Goal: Information Seeking & Learning: Learn about a topic

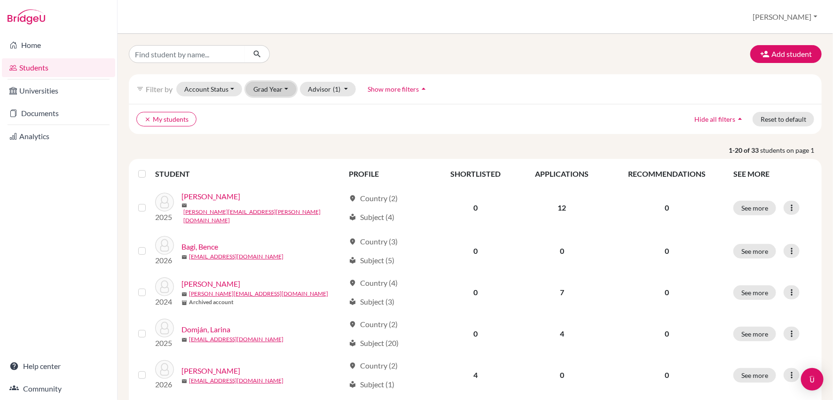
click at [265, 87] on button "Grad Year" at bounding box center [271, 89] width 51 height 15
click at [268, 110] on span "2026" at bounding box center [266, 108] width 17 height 11
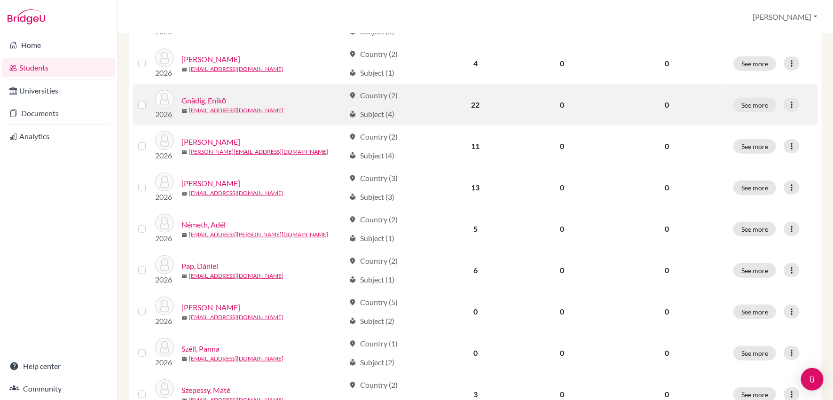
scroll to position [205, 0]
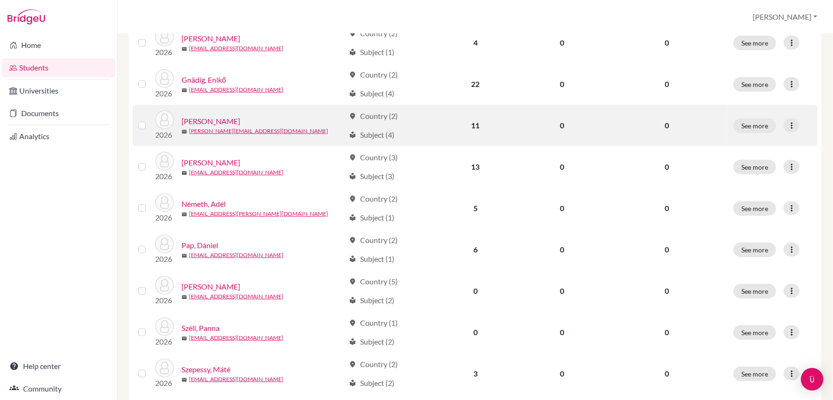
click at [222, 118] on link "[PERSON_NAME]" at bounding box center [210, 121] width 59 height 11
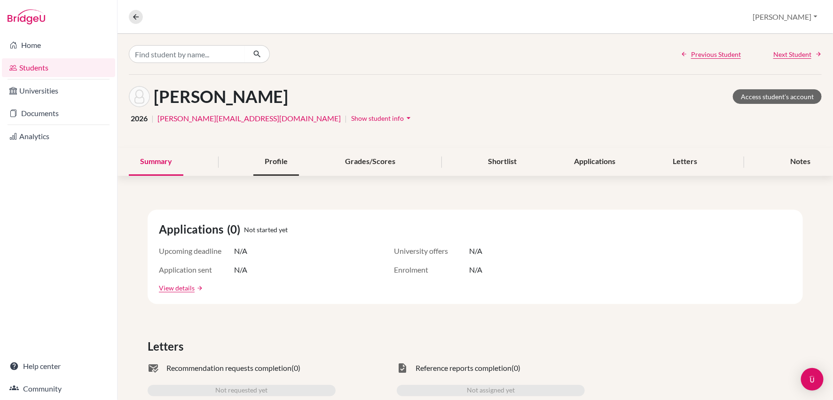
click at [283, 153] on div "Profile" at bounding box center [276, 162] width 46 height 28
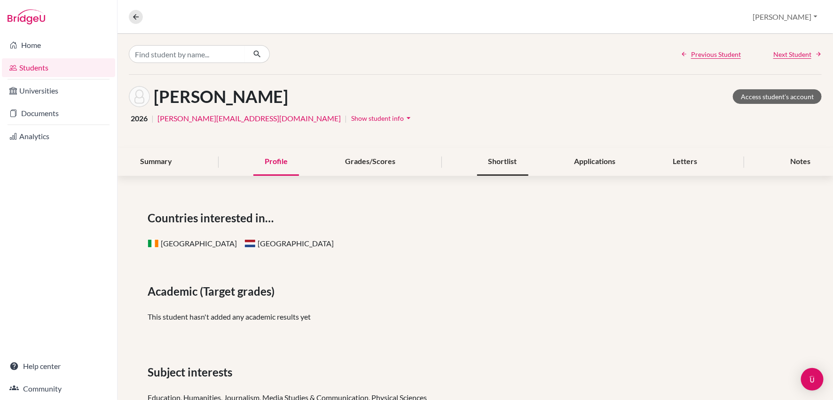
click at [488, 169] on div "Shortlist" at bounding box center [502, 162] width 51 height 28
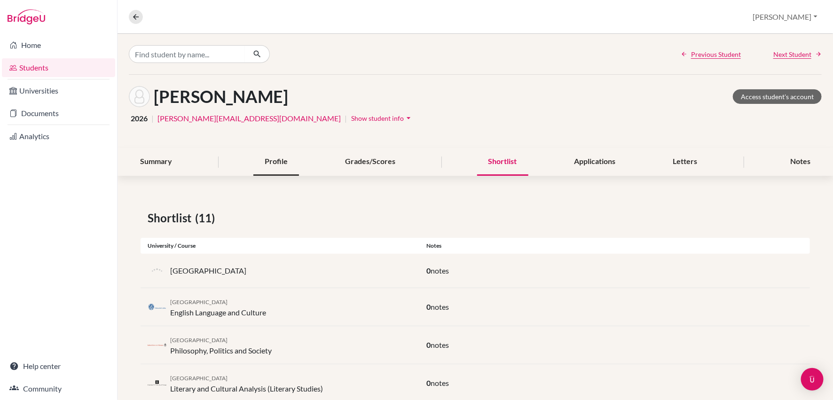
click at [278, 163] on div "Profile" at bounding box center [276, 162] width 46 height 28
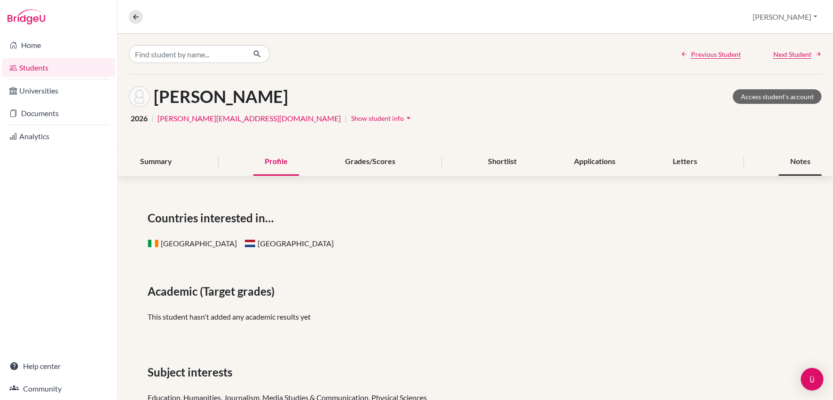
click at [801, 166] on div "Notes" at bounding box center [800, 162] width 43 height 28
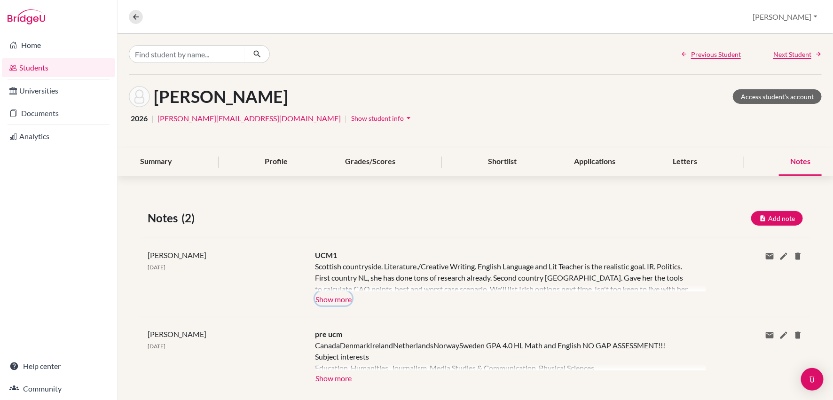
click at [335, 301] on button "Show more" at bounding box center [333, 299] width 37 height 14
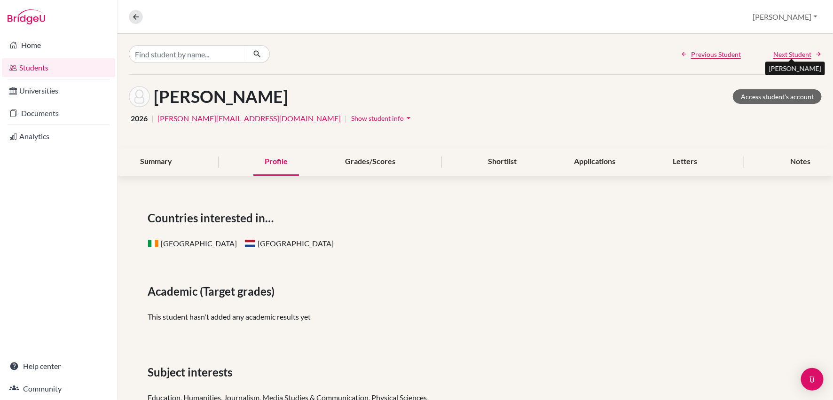
click at [781, 55] on span "Next Student" at bounding box center [792, 54] width 38 height 10
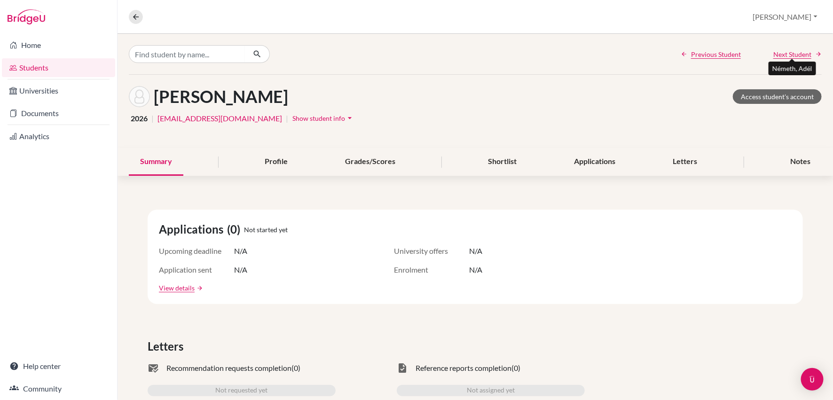
click at [781, 51] on span "Next Student" at bounding box center [792, 54] width 38 height 10
click at [275, 166] on div "Profile" at bounding box center [276, 162] width 46 height 28
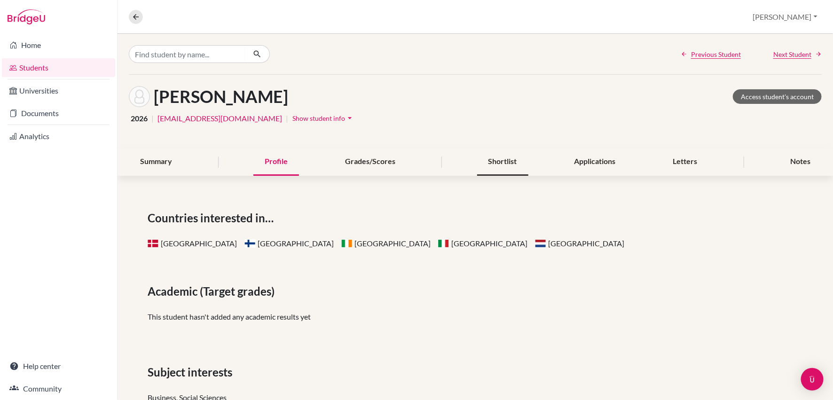
click at [497, 168] on div "Shortlist" at bounding box center [502, 162] width 51 height 28
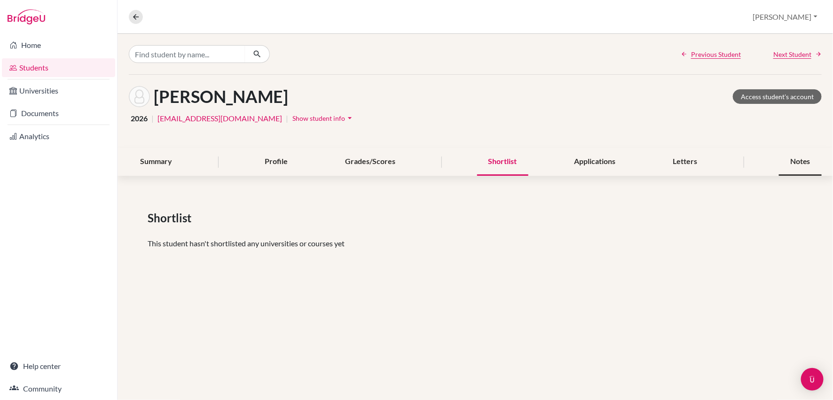
click at [805, 159] on div "Notes" at bounding box center [800, 162] width 43 height 28
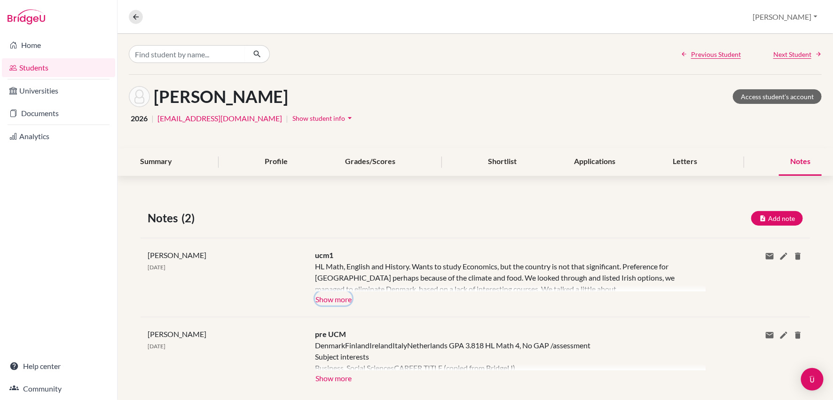
click at [328, 302] on button "Show more" at bounding box center [333, 299] width 37 height 14
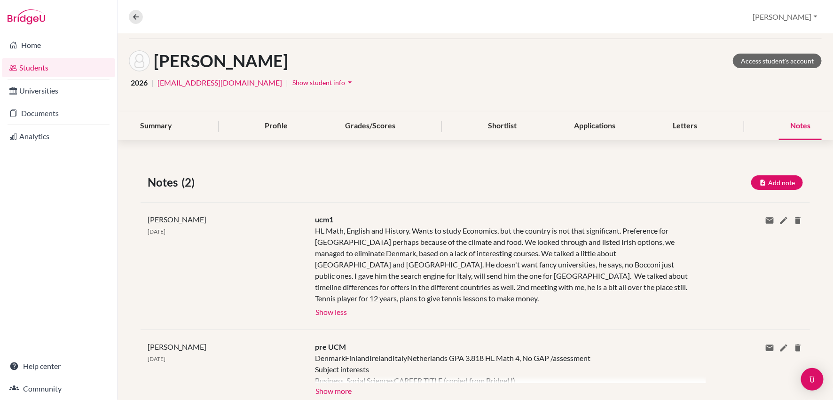
scroll to position [53, 0]
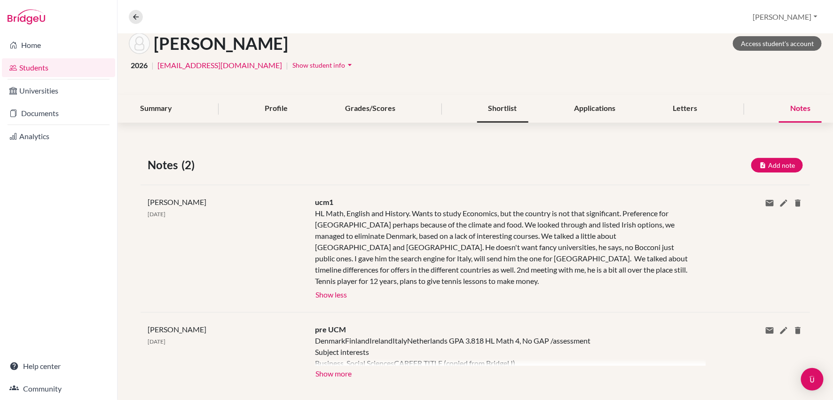
click at [493, 103] on div "Shortlist" at bounding box center [502, 109] width 51 height 28
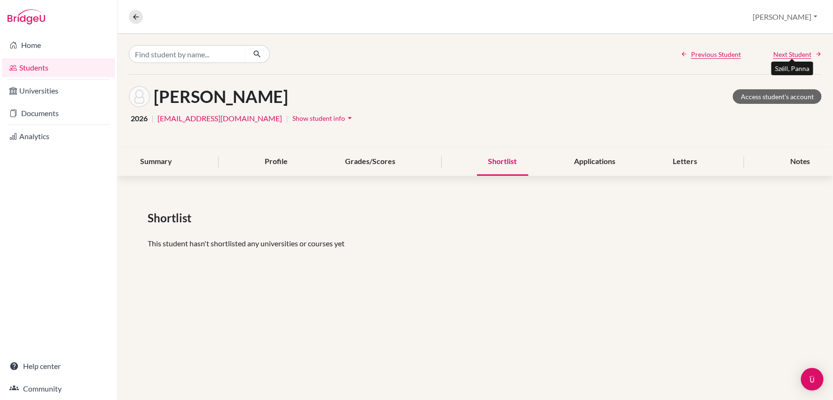
click at [795, 54] on span "Next Student" at bounding box center [792, 54] width 38 height 10
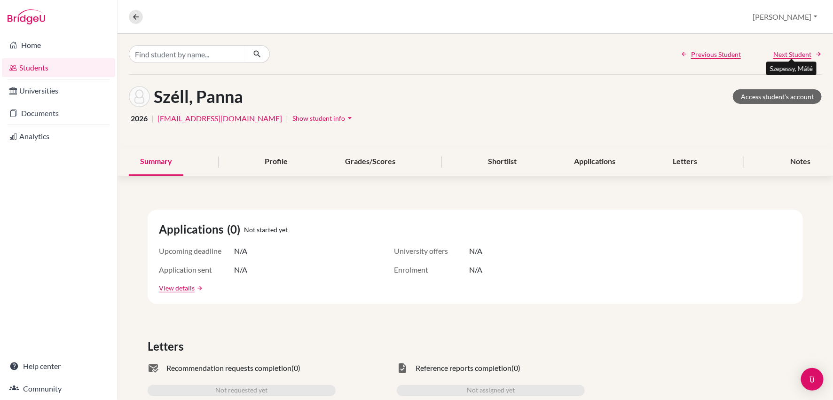
click at [795, 54] on span "Next Student" at bounding box center [792, 54] width 38 height 10
click at [275, 166] on div "Profile" at bounding box center [276, 162] width 46 height 28
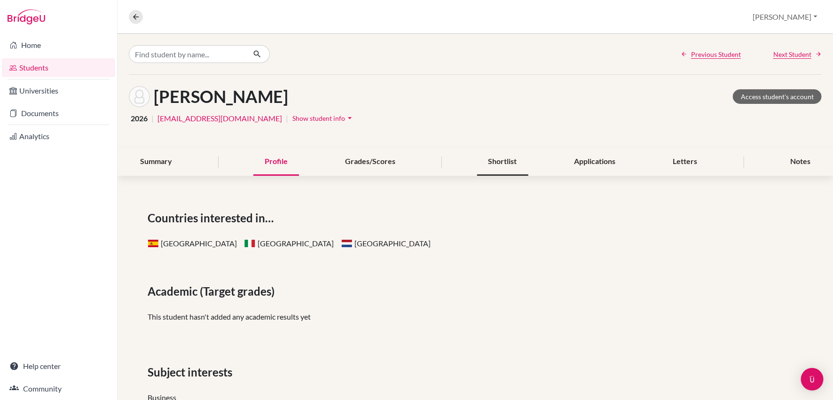
click at [496, 162] on div "Shortlist" at bounding box center [502, 162] width 51 height 28
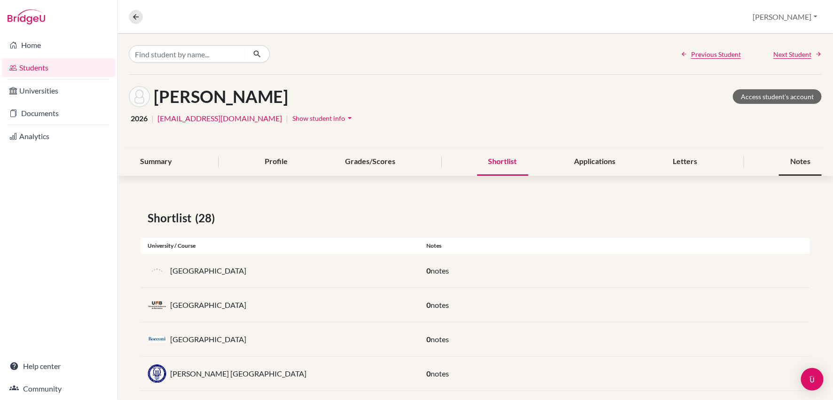
click at [799, 168] on div "Notes" at bounding box center [800, 162] width 43 height 28
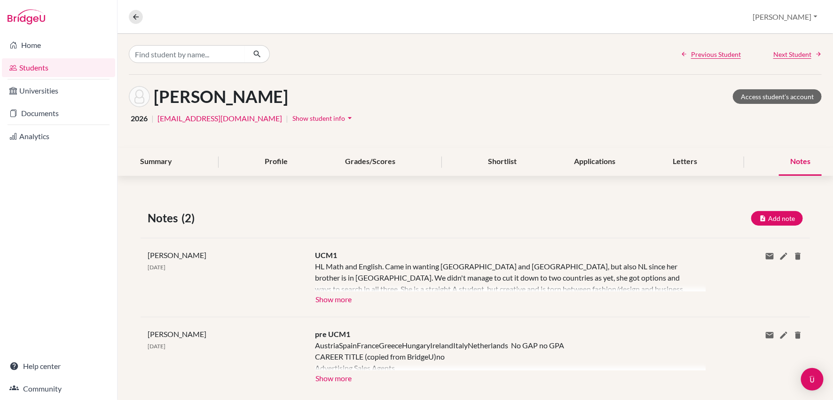
click at [336, 304] on div "[PERSON_NAME] [DATE] UCM1 HL Math and English. Came in wanting [GEOGRAPHIC_DATA…" at bounding box center [476, 277] width 670 height 79
click at [332, 300] on button "Show more" at bounding box center [333, 299] width 37 height 14
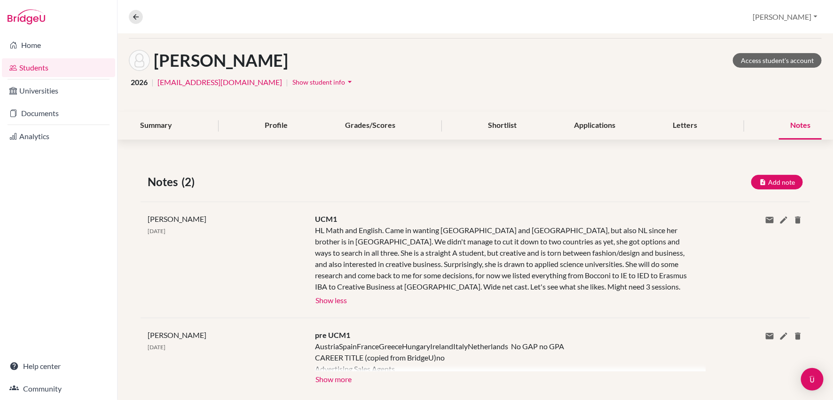
scroll to position [53, 0]
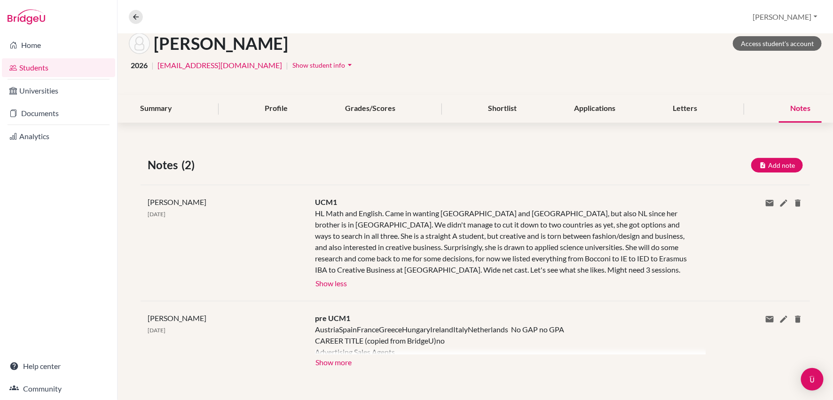
click at [522, 235] on div "HL Math and English. Came in wanting [GEOGRAPHIC_DATA] and [GEOGRAPHIC_DATA], b…" at bounding box center [503, 242] width 377 height 68
